Goal: Navigation & Orientation: Find specific page/section

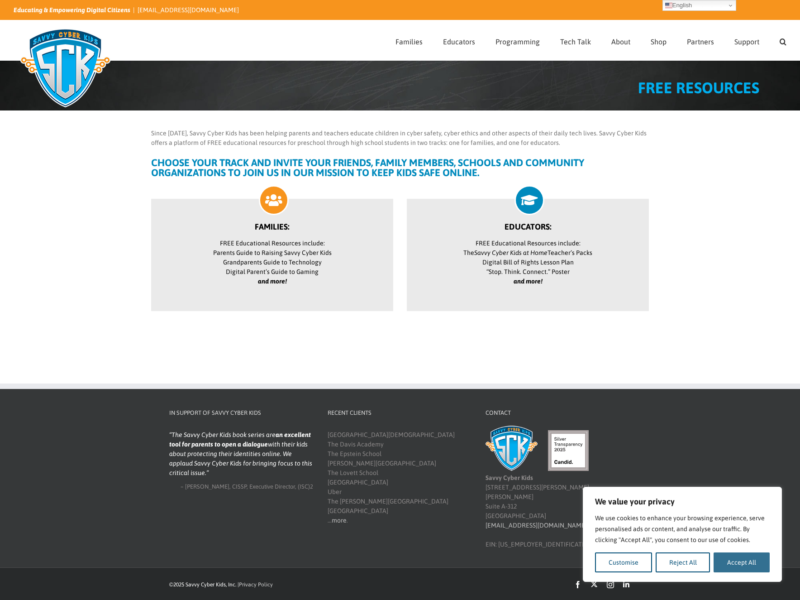
click at [743, 561] on button "Accept All" at bounding box center [742, 562] width 56 height 20
checkbox input "true"
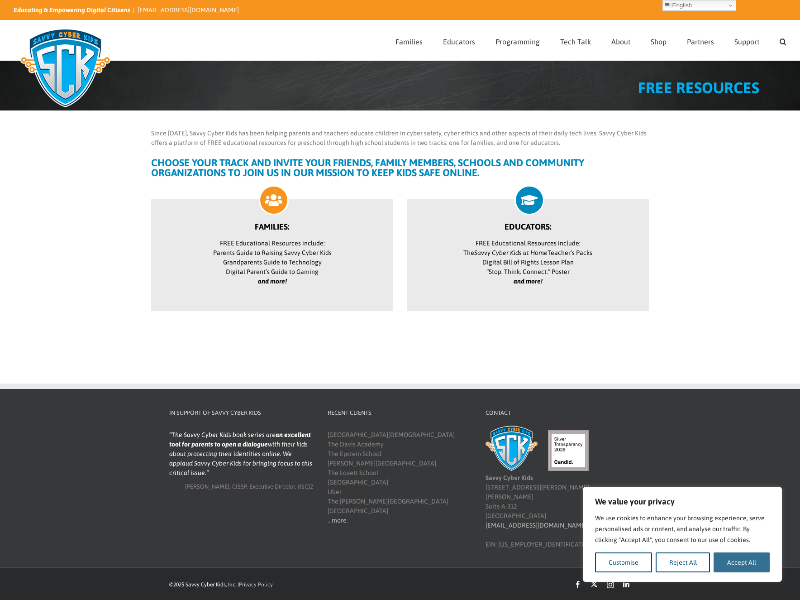
checkbox input "true"
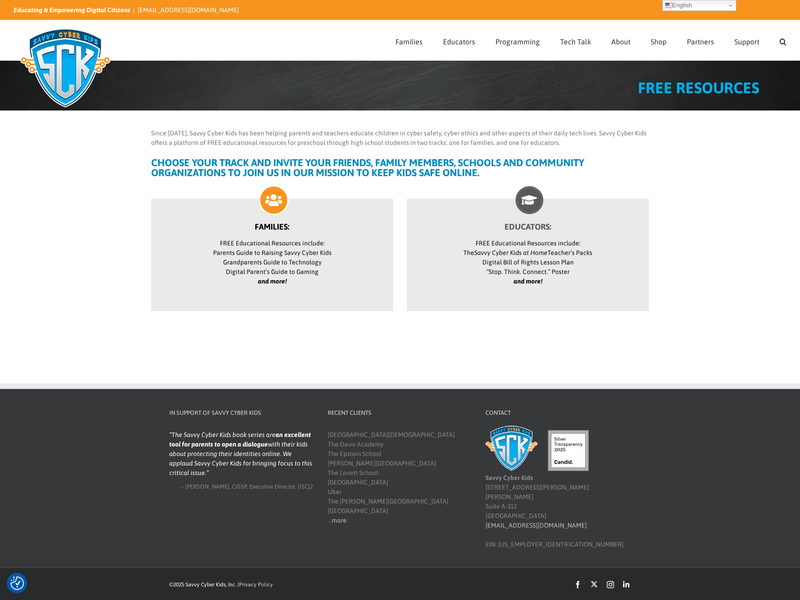
click at [528, 266] on p "FREE Educational Resources include: The Savvy Cyber Kids at Home Teacher’s Pack…" at bounding box center [528, 263] width 210 height 48
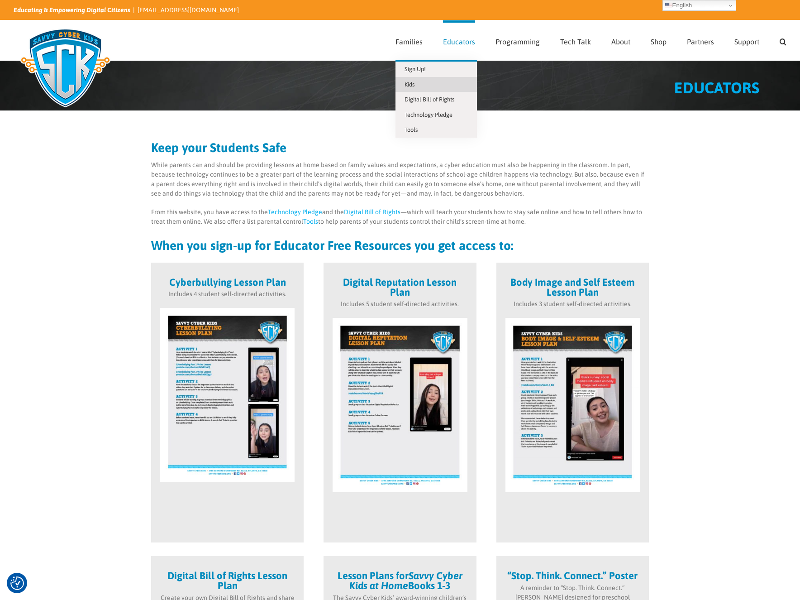
click at [415, 86] on span "Kids" at bounding box center [410, 84] width 10 height 7
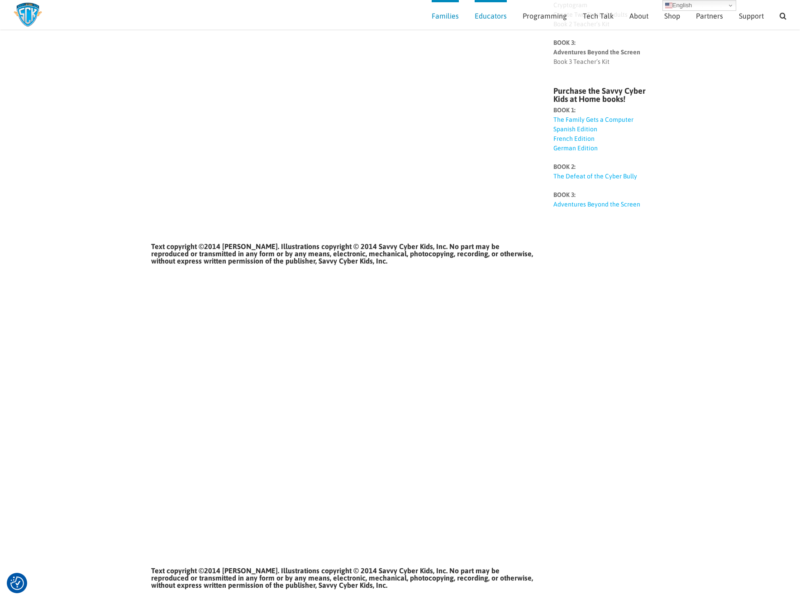
scroll to position [259, 0]
